Goal: Task Accomplishment & Management: Manage account settings

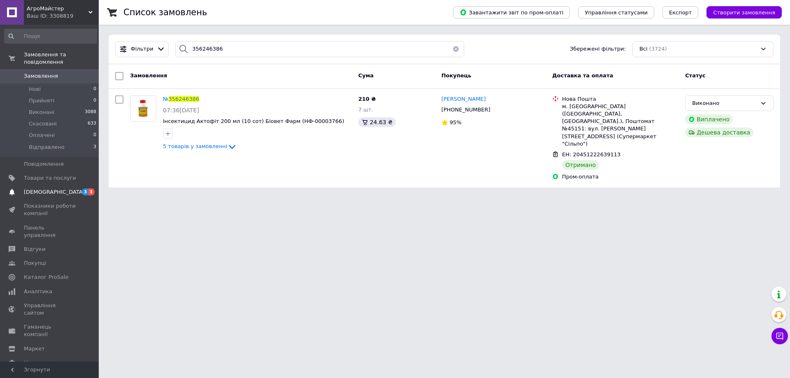
click at [87, 188] on span "3" at bounding box center [85, 191] width 7 height 7
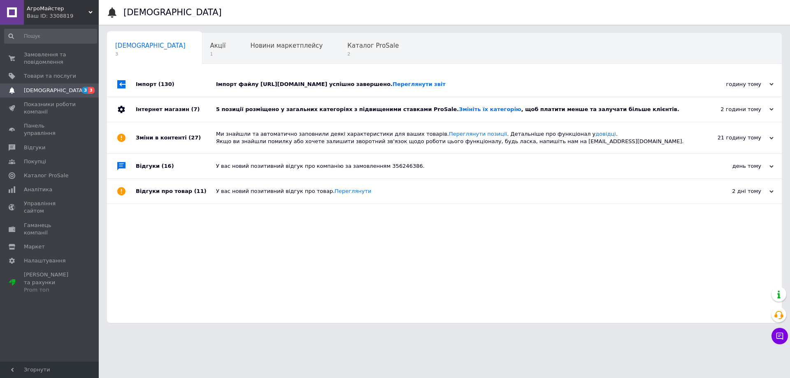
click at [524, 86] on div "Імпорт файлу [URL][DOMAIN_NAME] успішно завершено. Переглянути звіт" at bounding box center [453, 84] width 475 height 7
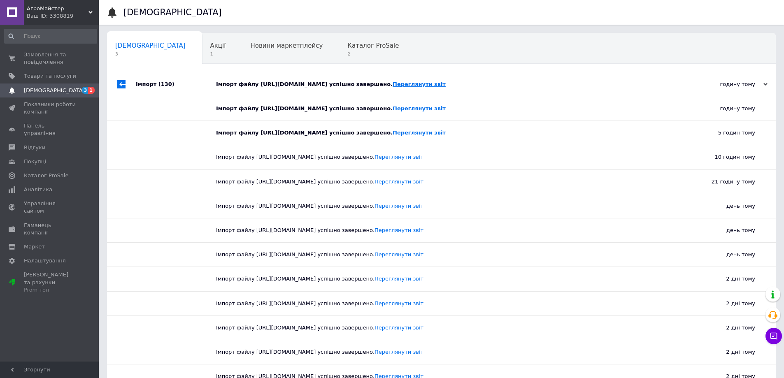
click at [446, 84] on link "Переглянути звіт" at bounding box center [419, 84] width 53 height 6
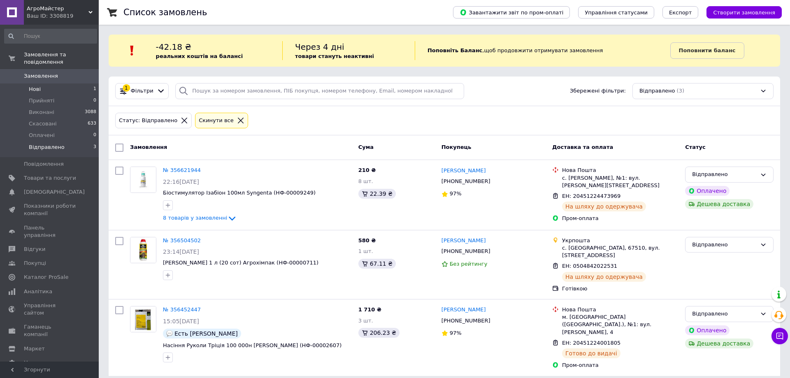
click at [95, 77] on div "Замовлення та повідомлення Замовлення 0 Нові 1 Прийняті 0 Виконані 3088 Скасова…" at bounding box center [49, 193] width 99 height 337
click at [93, 86] on span "1" at bounding box center [94, 89] width 3 height 7
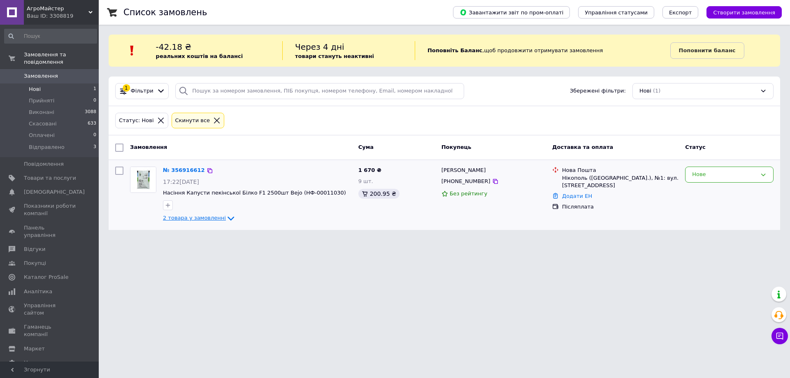
click at [216, 221] on span "2 товара у замовленні" at bounding box center [194, 218] width 63 height 6
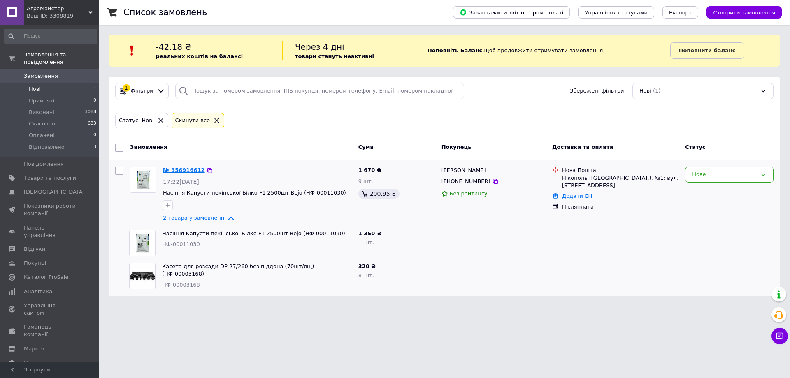
click at [174, 170] on link "№ 356916612" at bounding box center [184, 170] width 42 height 6
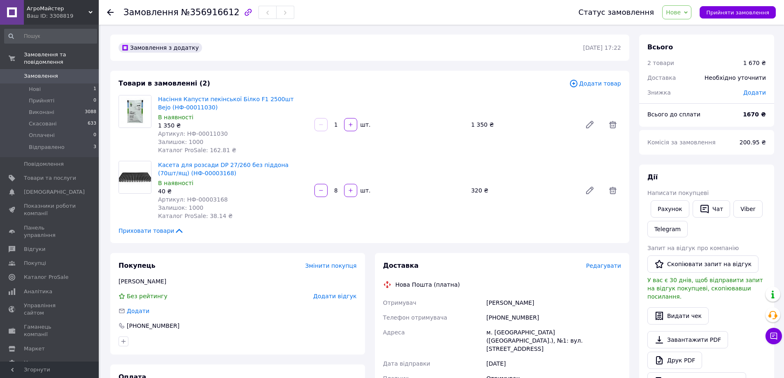
drag, startPoint x: 481, startPoint y: 304, endPoint x: 577, endPoint y: 303, distance: 95.9
click at [577, 303] on div "Отримувач [PERSON_NAME] отримувача [PHONE_NUMBER] [PERSON_NAME] [GEOGRAPHIC_DAT…" at bounding box center [502, 370] width 242 height 150
copy div "Отримувач [PERSON_NAME]"
drag, startPoint x: 485, startPoint y: 320, endPoint x: 548, endPoint y: 318, distance: 63.0
click at [548, 318] on div "[PHONE_NUMBER]" at bounding box center [554, 317] width 138 height 15
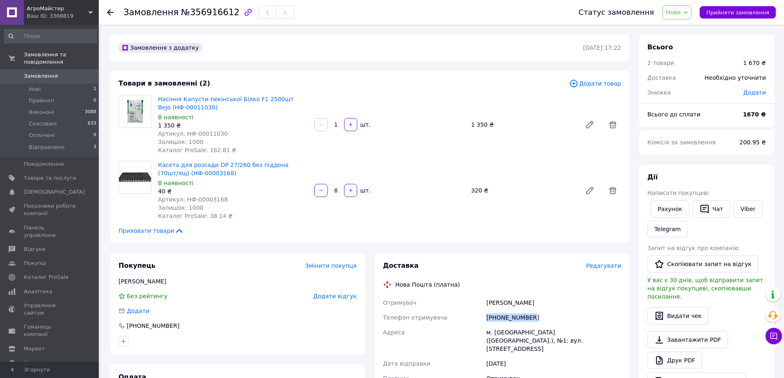
copy div "[PHONE_NUMBER]"
drag, startPoint x: 485, startPoint y: 333, endPoint x: 595, endPoint y: 332, distance: 109.9
click at [595, 332] on div "м. [GEOGRAPHIC_DATA] ([GEOGRAPHIC_DATA].), №1: вул. [STREET_ADDRESS]" at bounding box center [554, 340] width 138 height 31
copy div "м. [GEOGRAPHIC_DATA] ([GEOGRAPHIC_DATA].), №1"
click at [481, 228] on div "Приховати товари" at bounding box center [369, 231] width 502 height 8
